Goal: Task Accomplishment & Management: Use online tool/utility

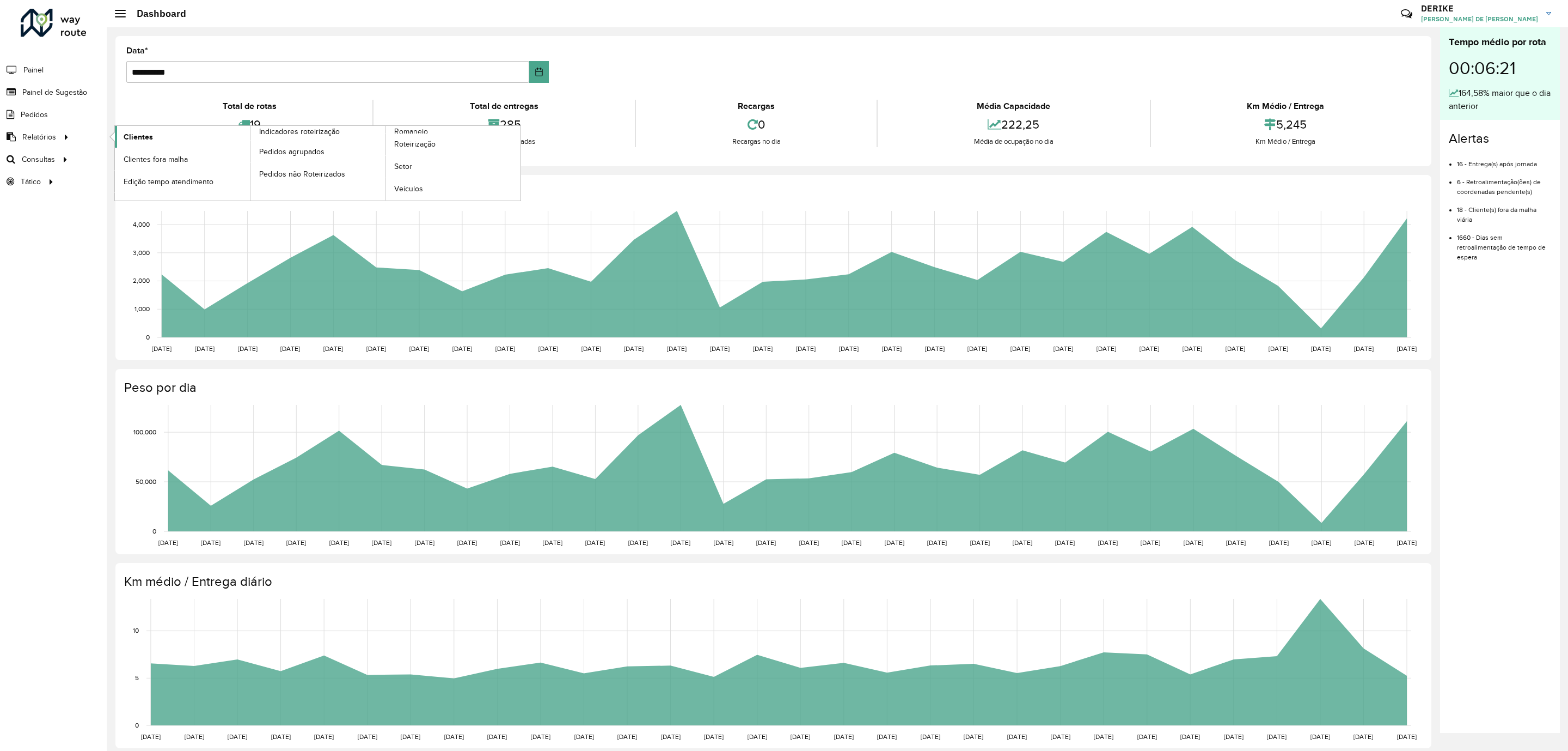
click at [163, 141] on link "Clientes" at bounding box center [183, 137] width 135 height 22
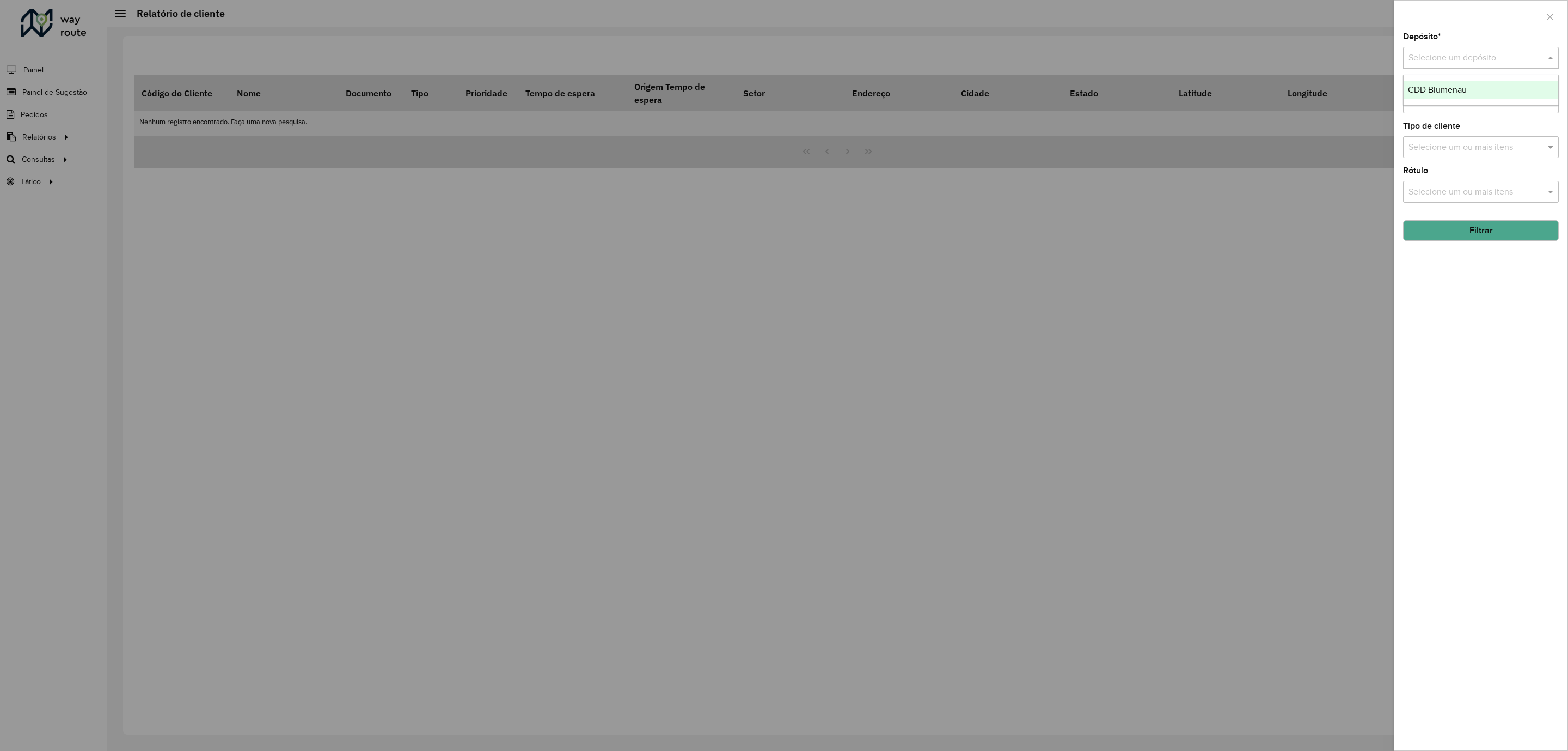
click at [1423, 51] on div "Selecione um depósito" at bounding box center [1481, 58] width 156 height 22
click at [1433, 84] on div "CDD Blumenau" at bounding box center [1480, 90] width 154 height 18
click at [1482, 233] on button "Filtrar" at bounding box center [1481, 230] width 156 height 21
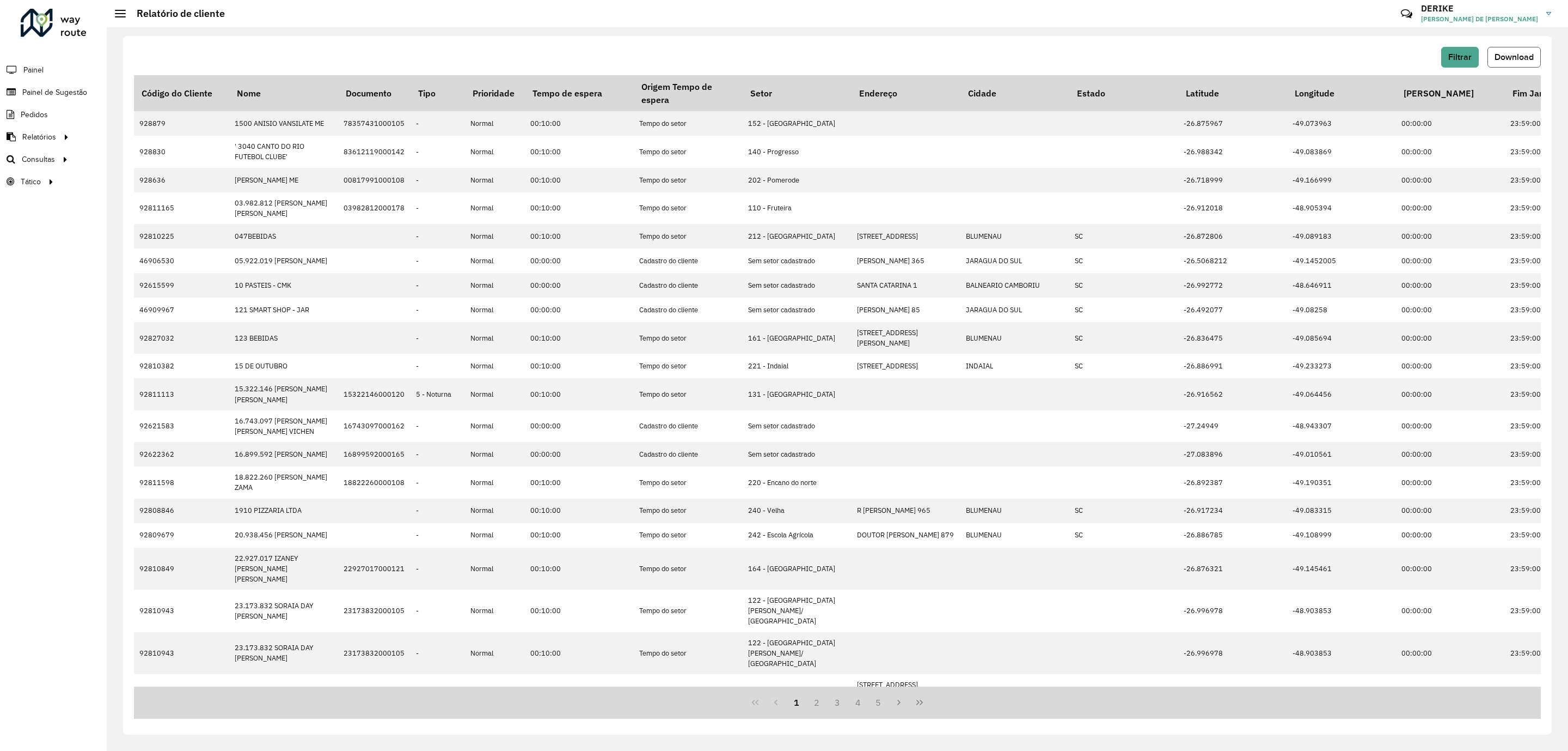
click at [1521, 53] on span "Download" at bounding box center [1514, 57] width 39 height 9
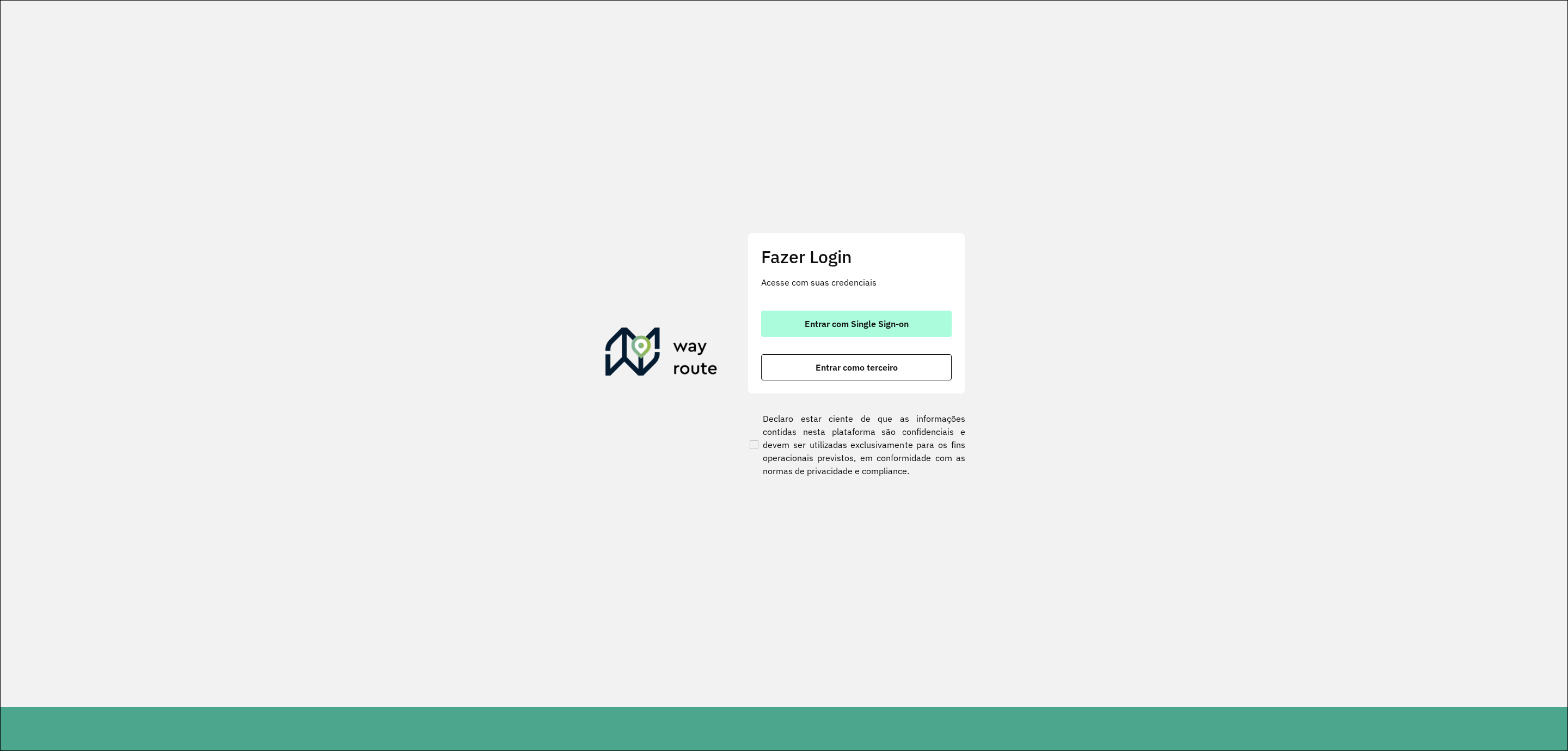
click at [855, 317] on button "Entrar com Single Sign-on" at bounding box center [856, 323] width 191 height 26
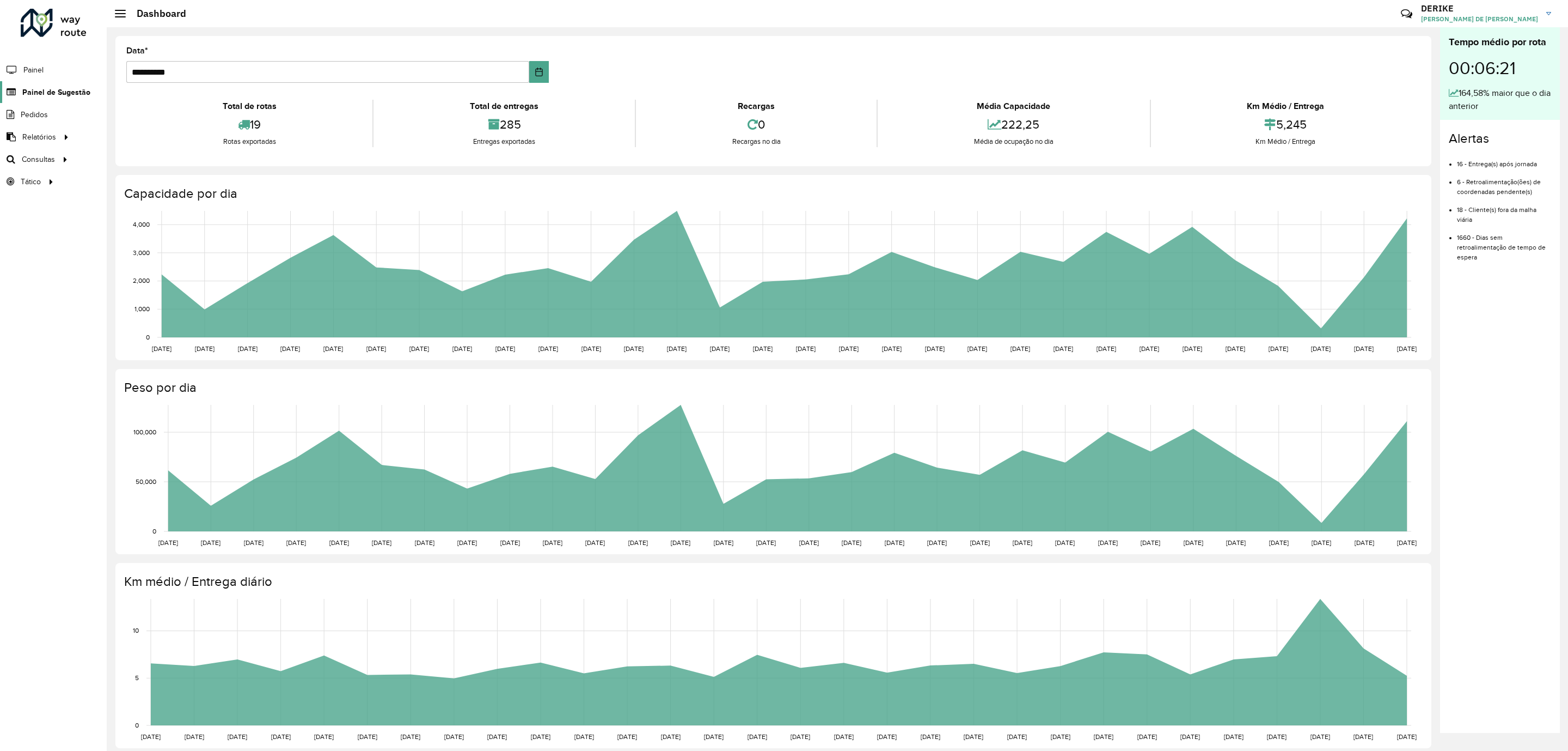
click at [51, 89] on span "Painel de Sugestão" at bounding box center [57, 92] width 68 height 12
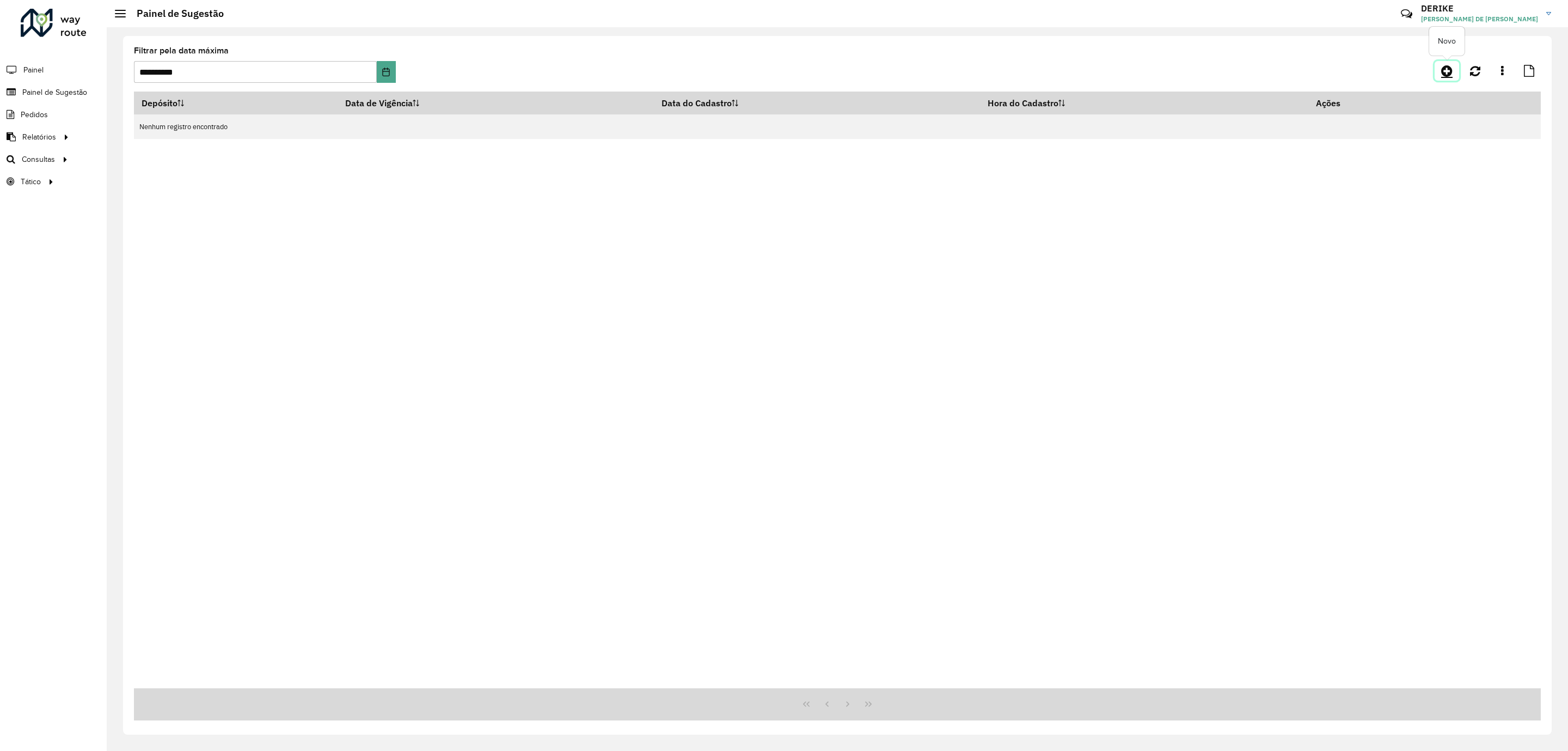
click at [1444, 67] on icon at bounding box center [1447, 71] width 12 height 13
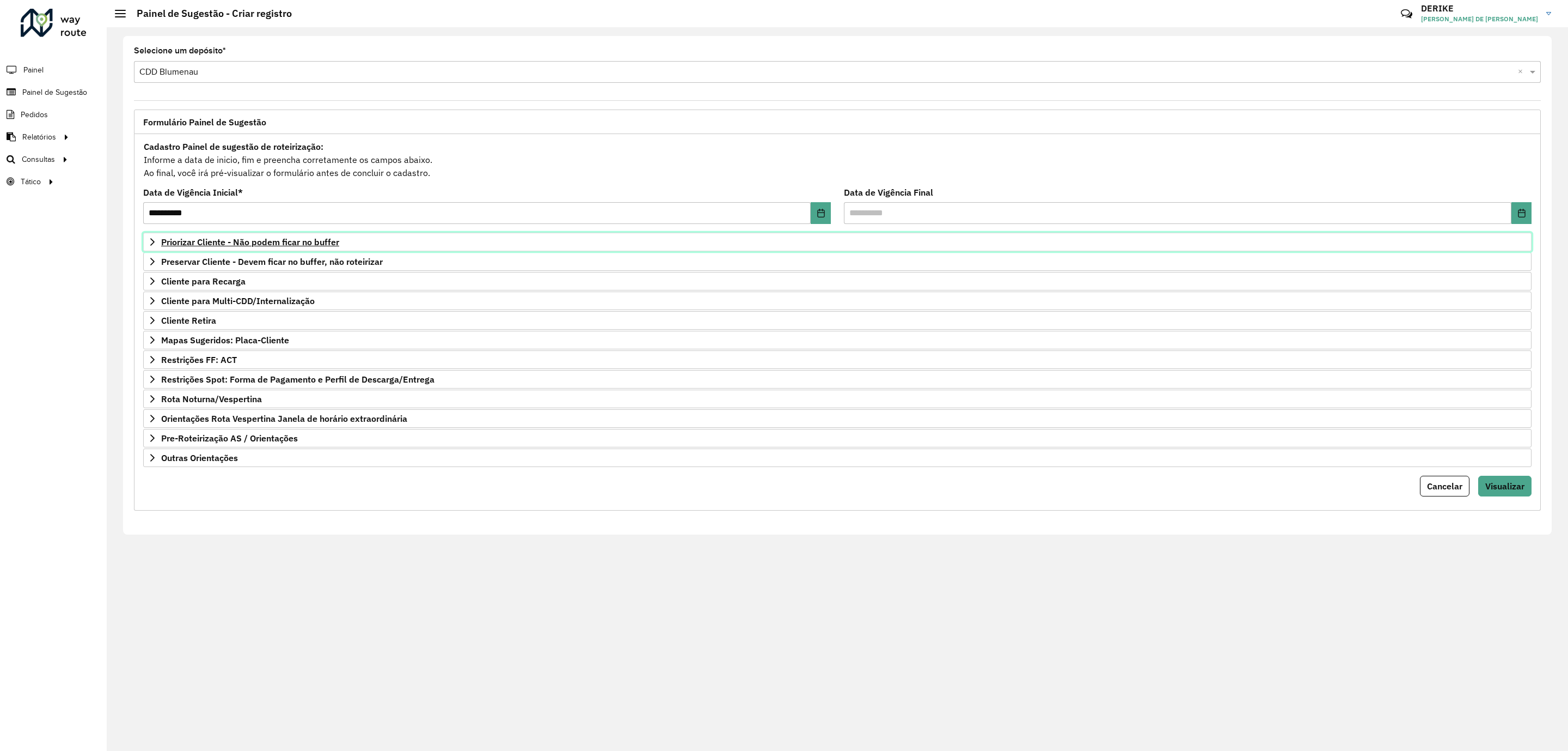
click at [225, 246] on span "Priorizar Cliente - Não podem ficar no buffer" at bounding box center [250, 242] width 178 height 9
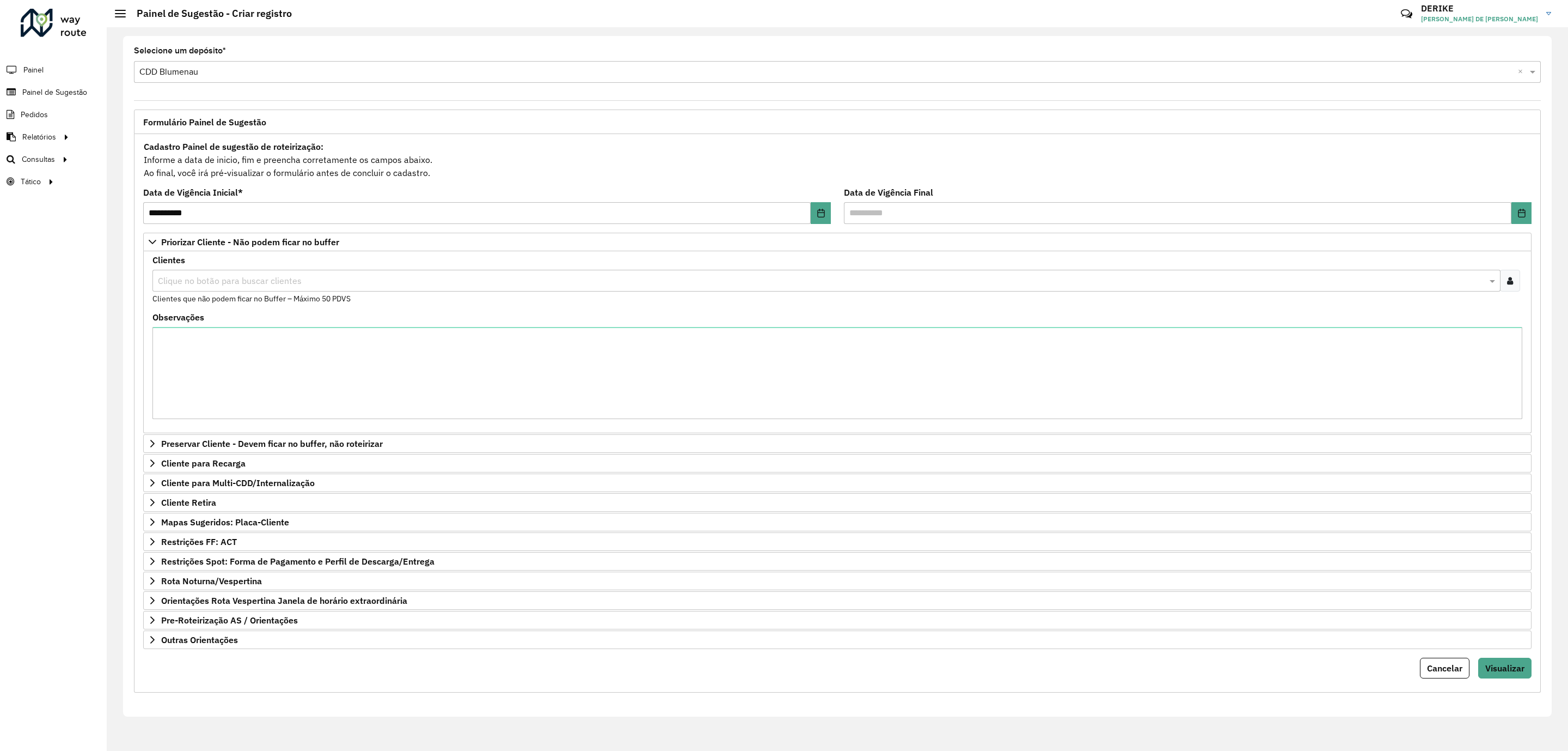
click at [237, 281] on input "text" at bounding box center [821, 281] width 1332 height 13
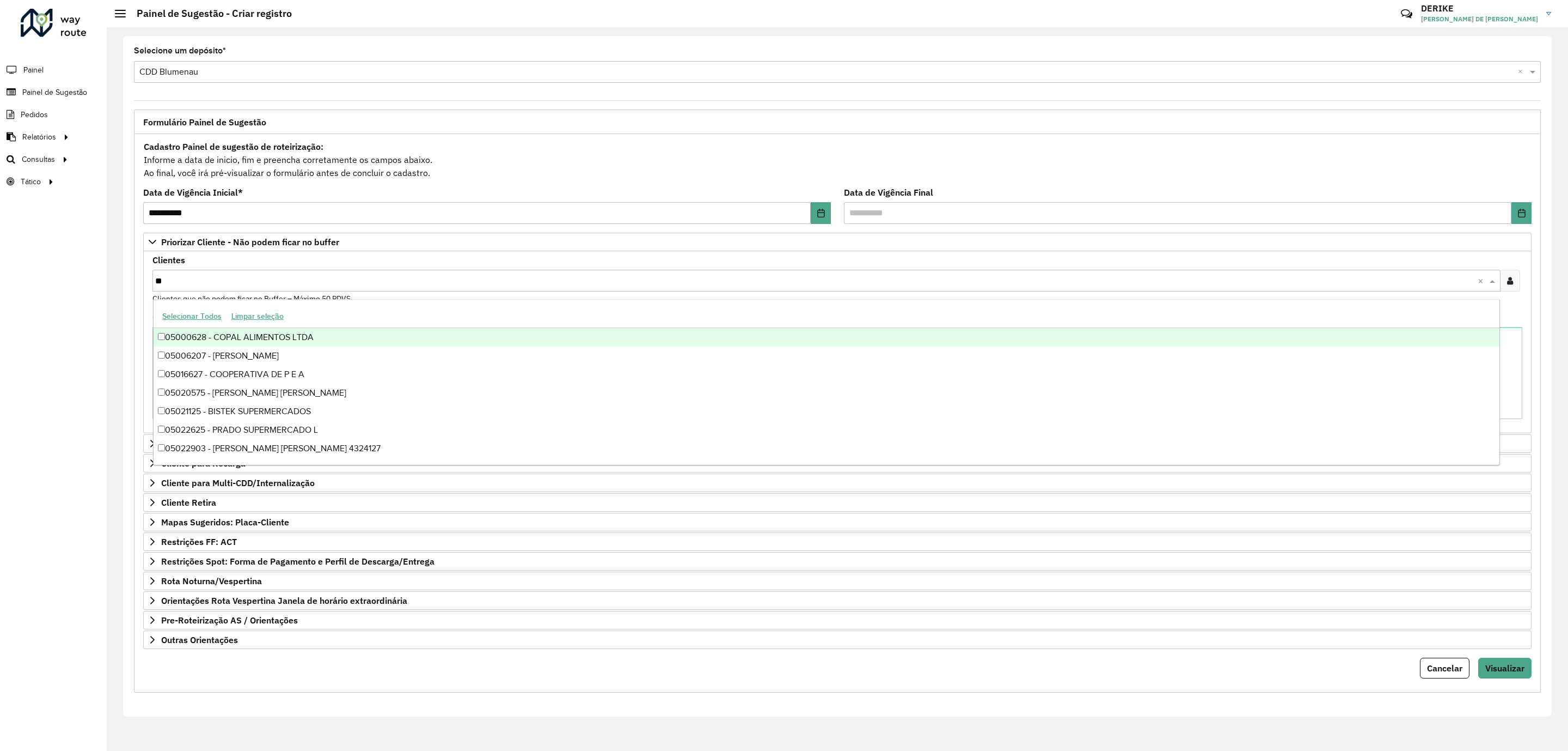
type input "***"
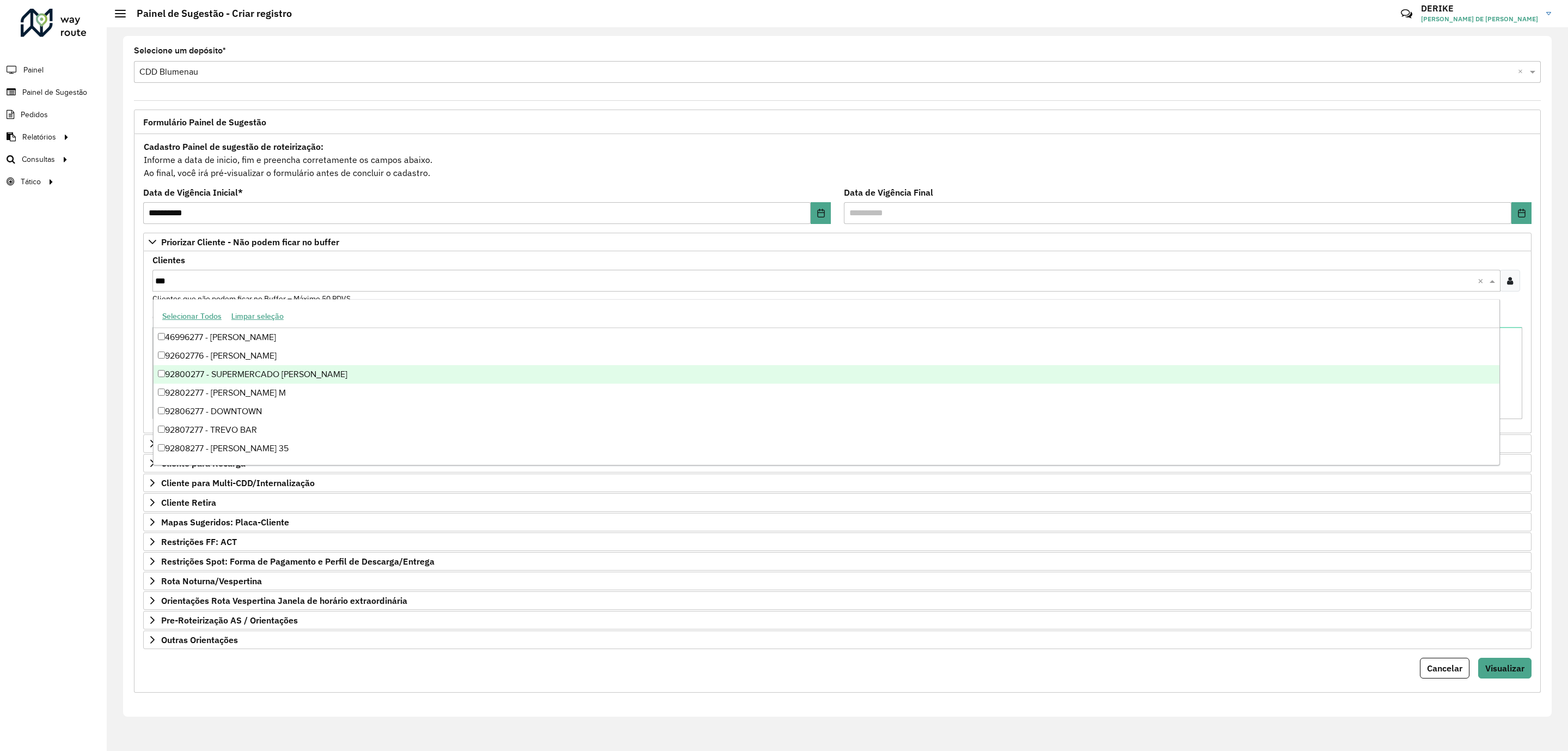
click at [258, 376] on div "92800277 - SUPERMERCADO [PERSON_NAME]" at bounding box center [826, 374] width 1346 height 18
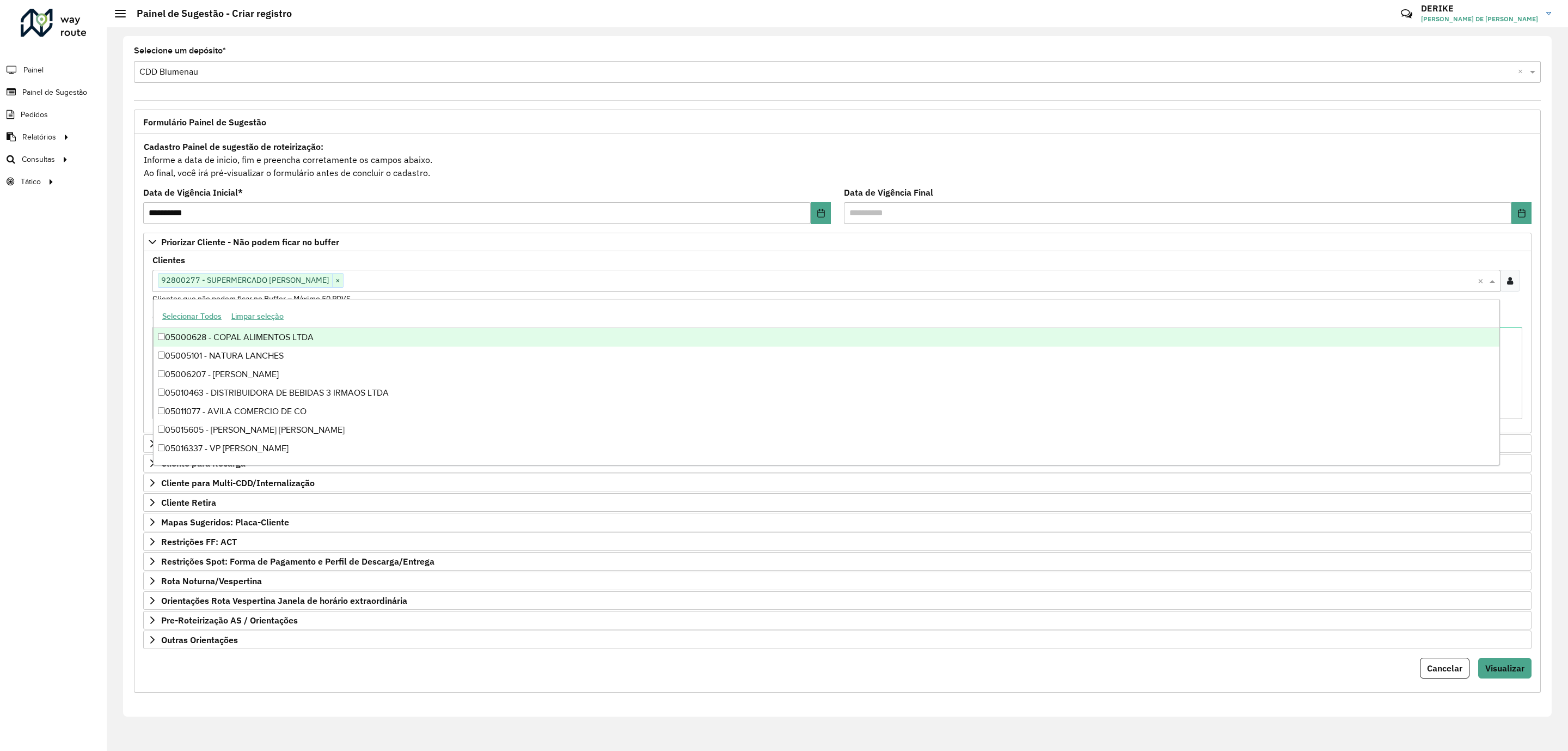
click at [482, 316] on div "Selecionar Todos Limpar seleção" at bounding box center [826, 317] width 1346 height 23
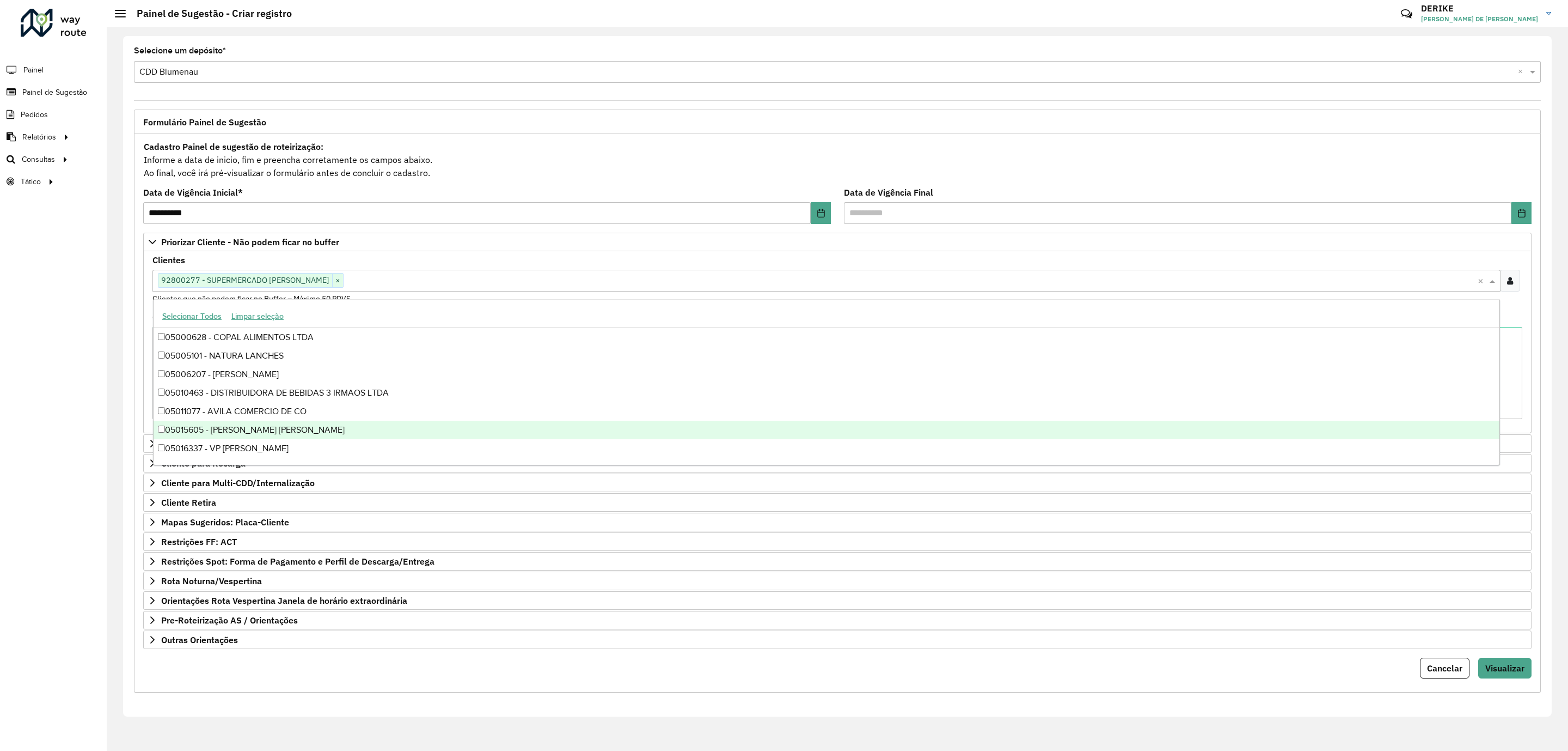
click at [774, 665] on div "Cancelar Visualizar" at bounding box center [837, 668] width 1388 height 21
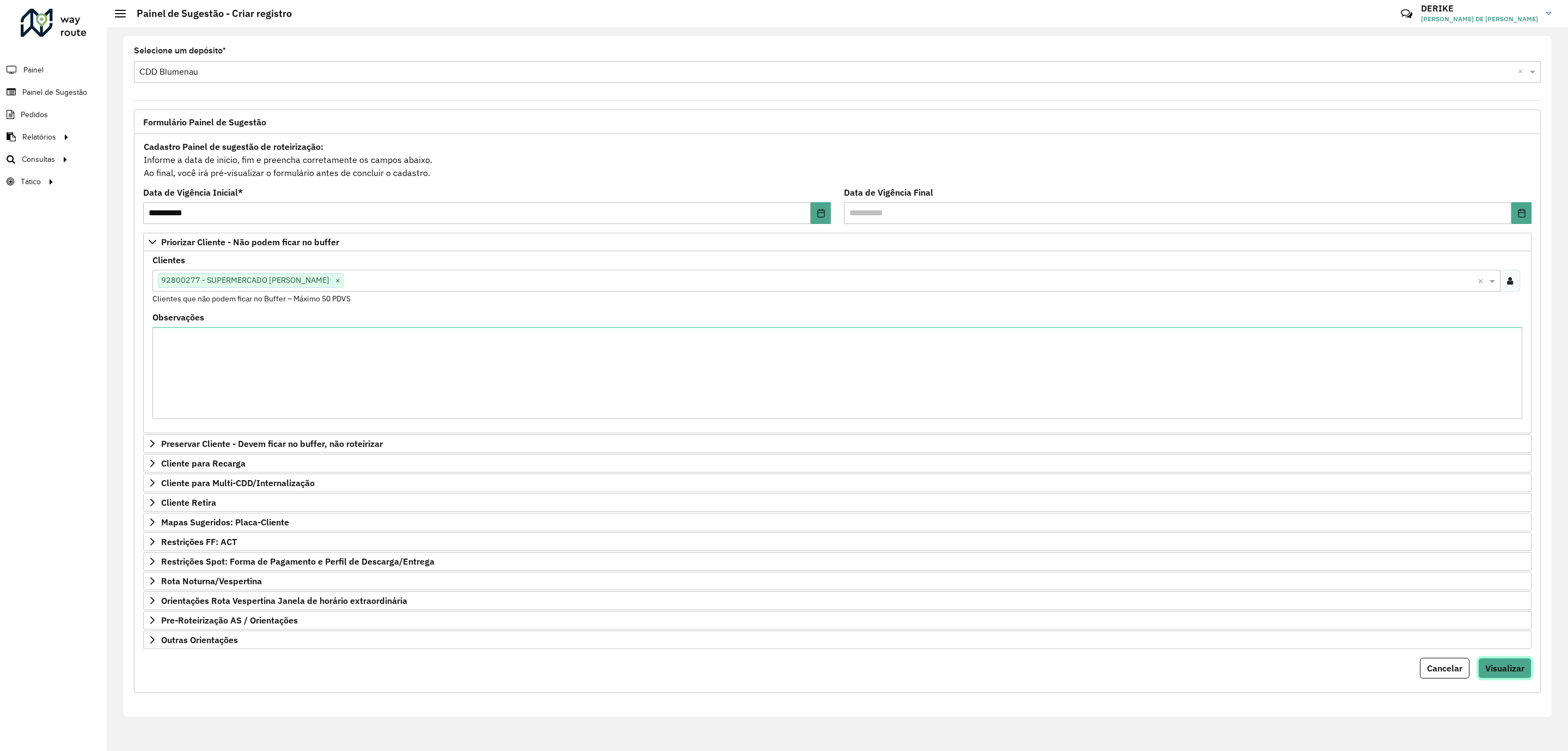
click at [1521, 674] on span "Visualizar" at bounding box center [1505, 668] width 39 height 11
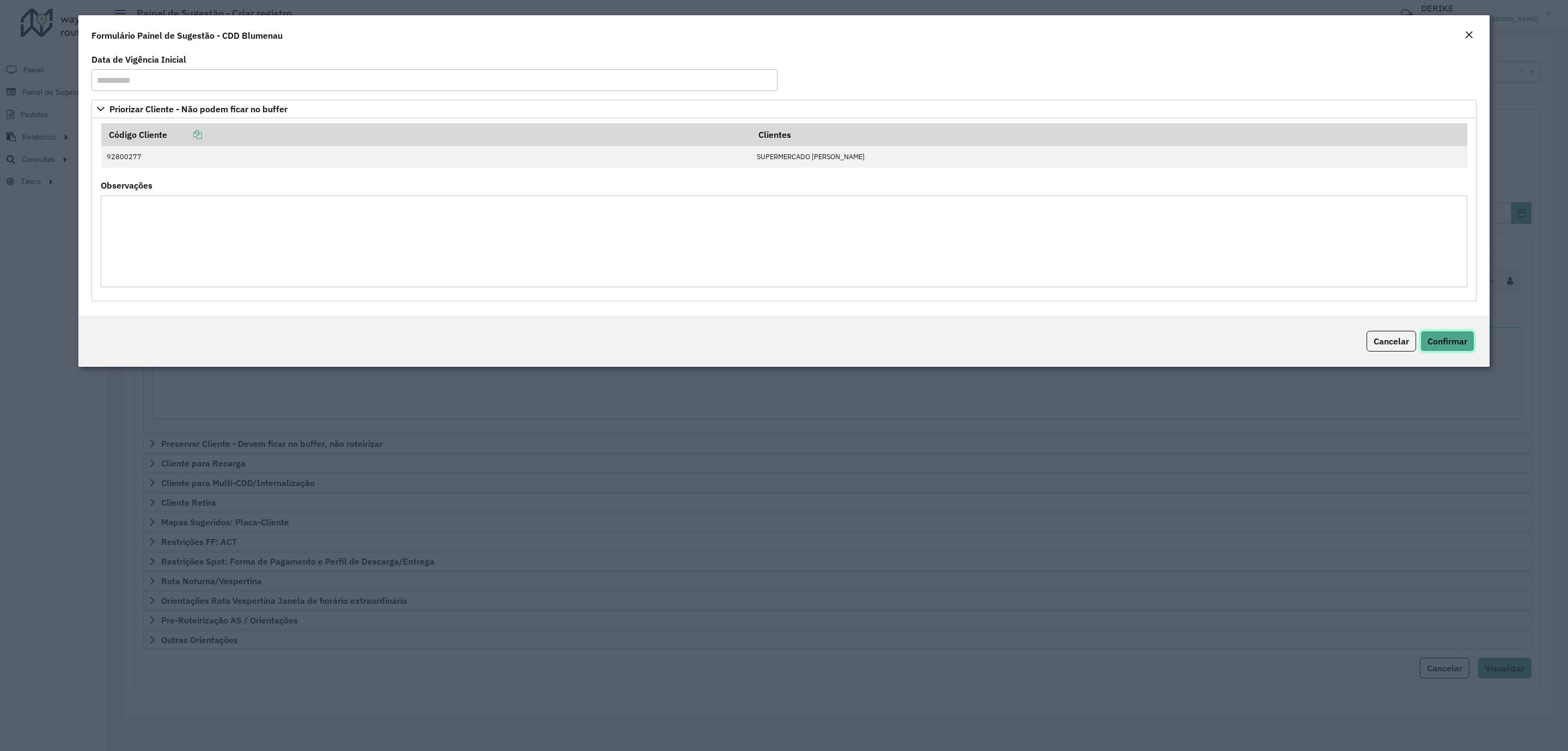
click at [1441, 340] on span "Confirmar" at bounding box center [1447, 341] width 40 height 11
